Goal: Learn about a topic

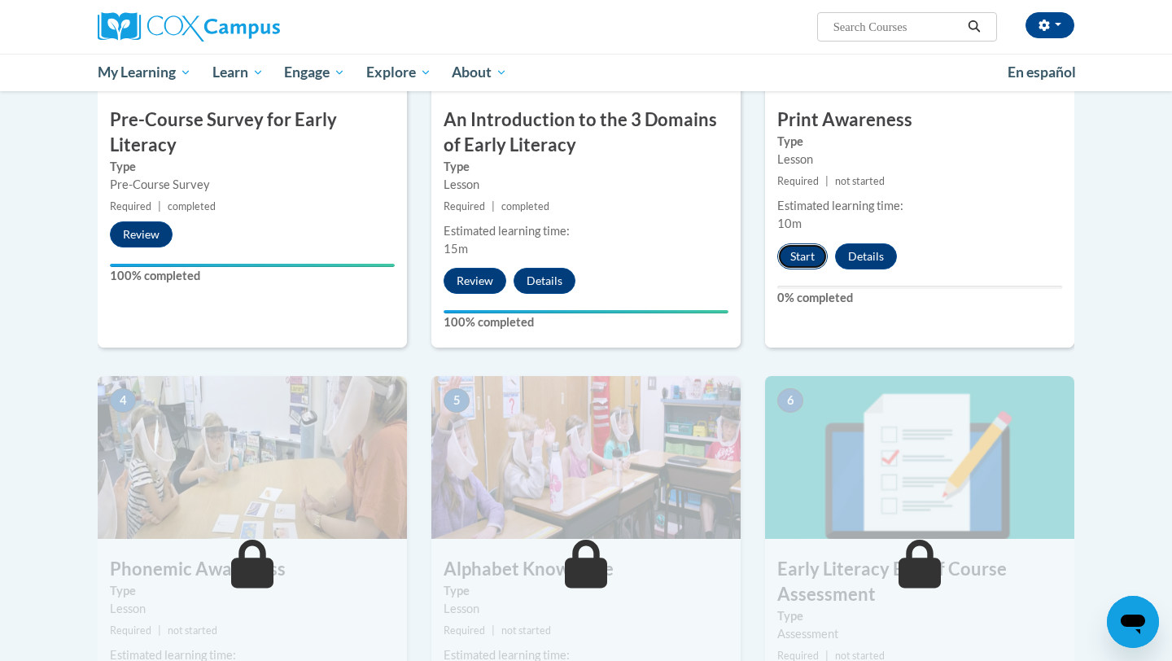
click at [799, 255] on button "Start" at bounding box center [802, 256] width 50 height 26
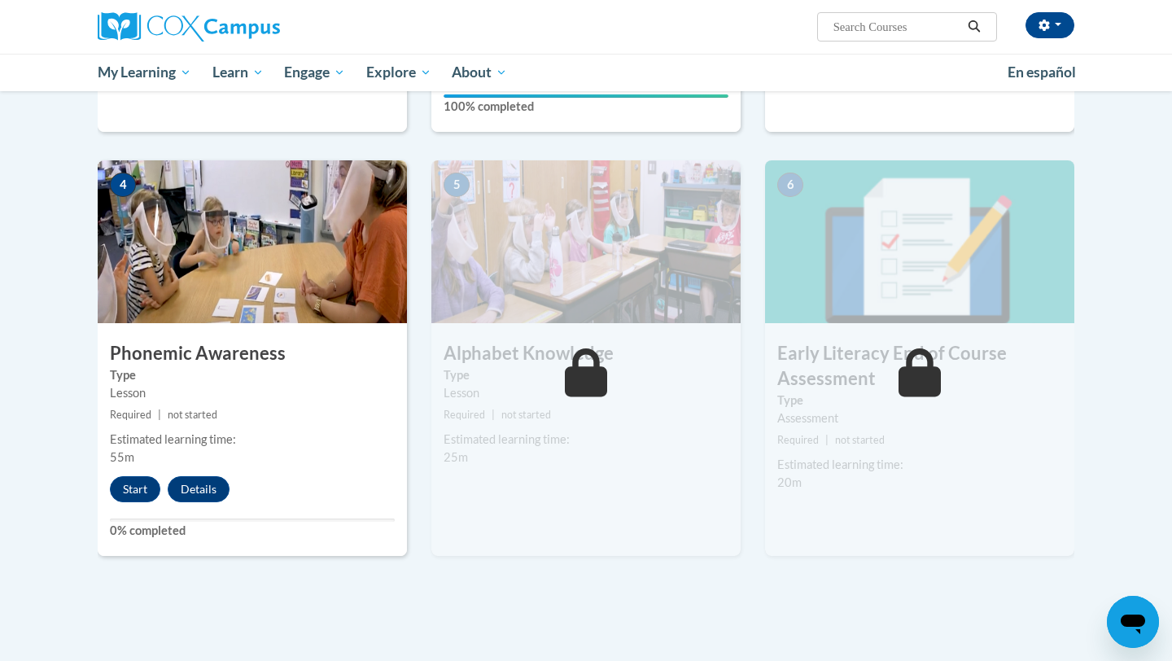
scroll to position [716, 0]
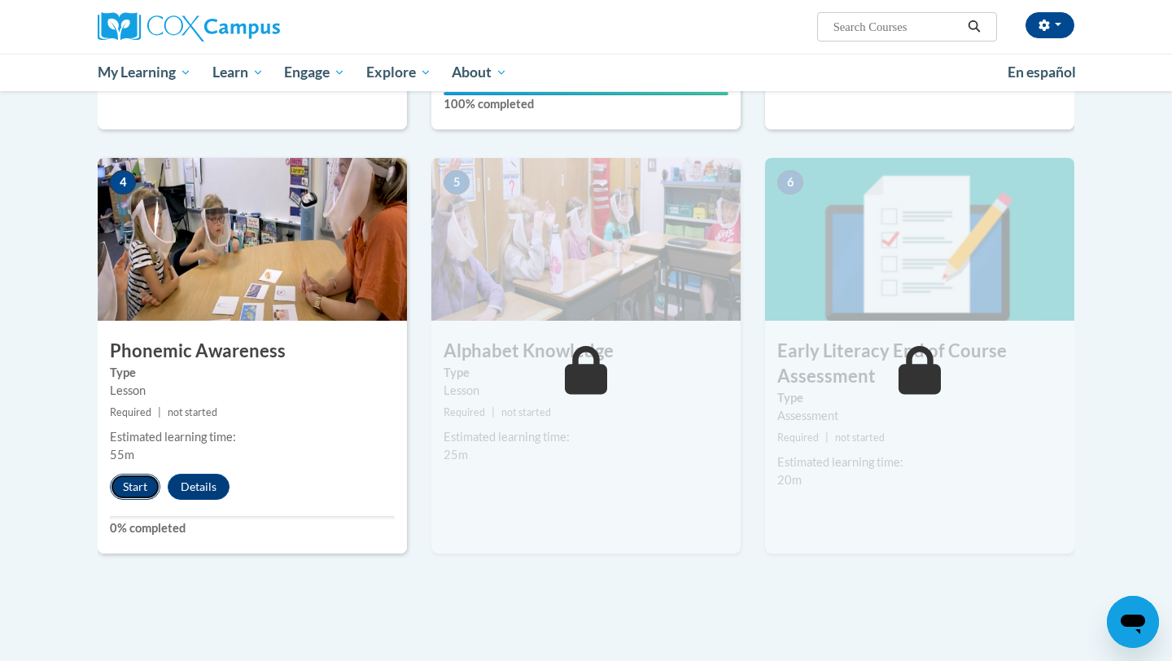
click at [146, 489] on button "Start" at bounding box center [135, 487] width 50 height 26
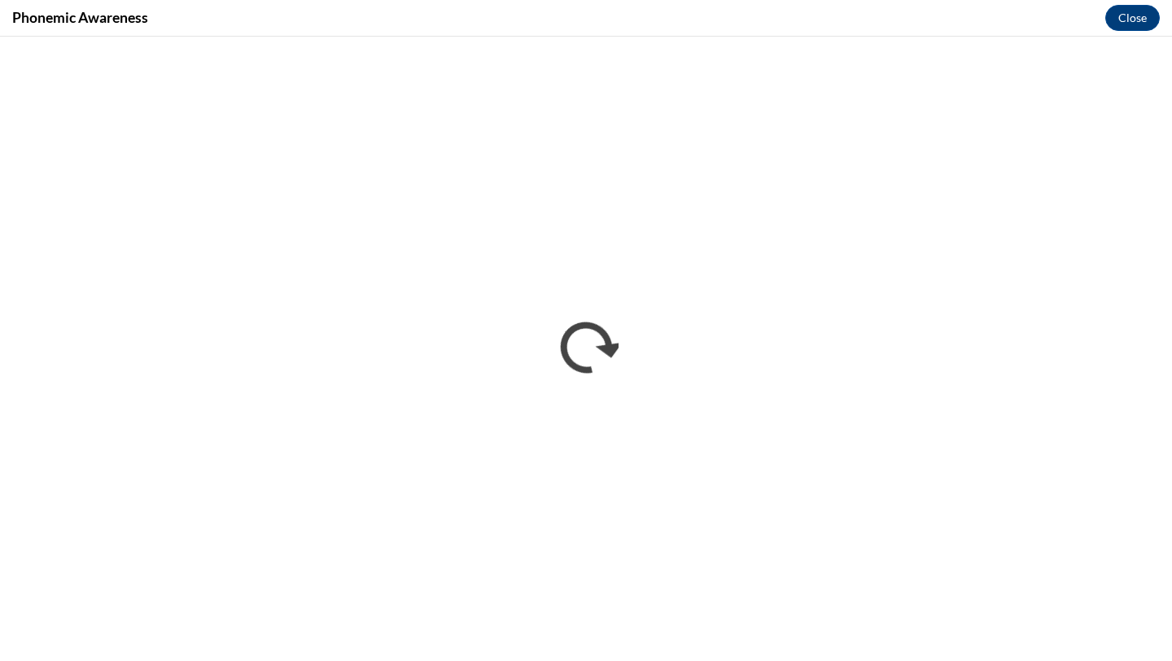
scroll to position [0, 0]
